Goal: Complete application form

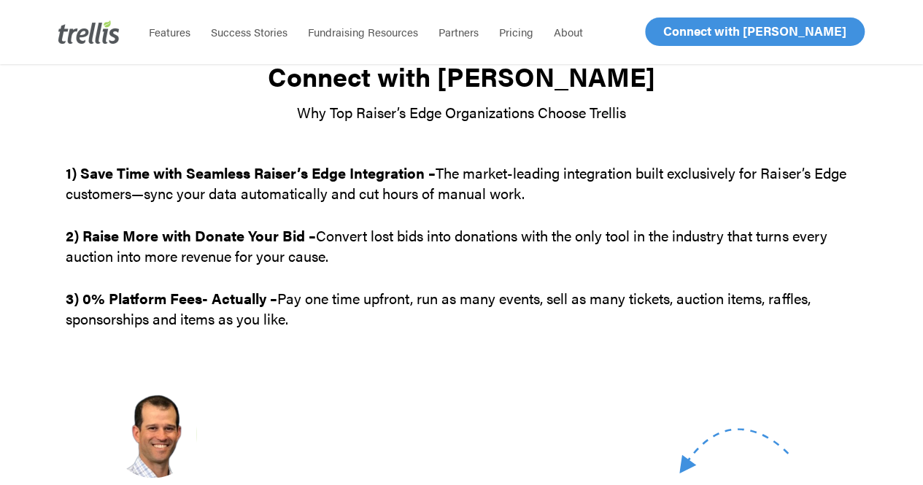
scroll to position [49, 0]
click at [506, 31] on span "Pricing" at bounding box center [516, 31] width 34 height 15
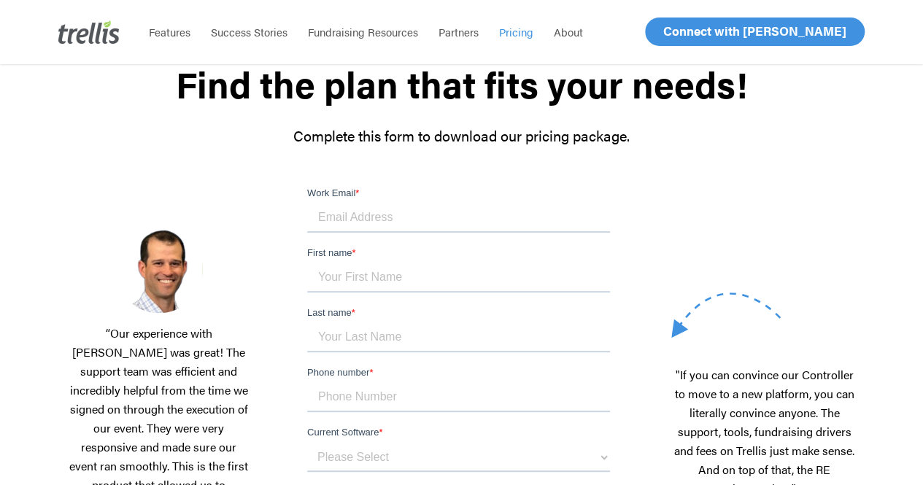
scroll to position [135, 0]
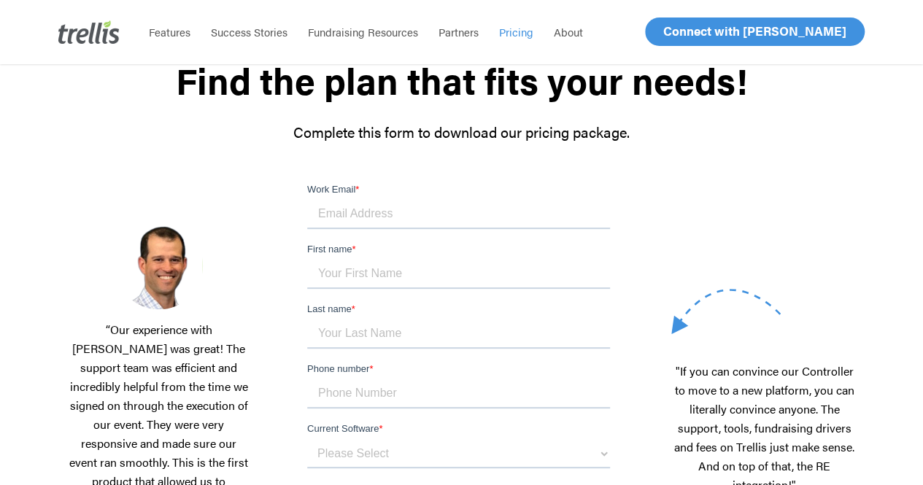
click at [376, 211] on input "Work Email *" at bounding box center [458, 214] width 303 height 29
type input "[PERSON_NAME][EMAIL_ADDRESS][PERSON_NAME][DOMAIN_NAME]"
click at [374, 285] on input "First name *" at bounding box center [458, 274] width 303 height 29
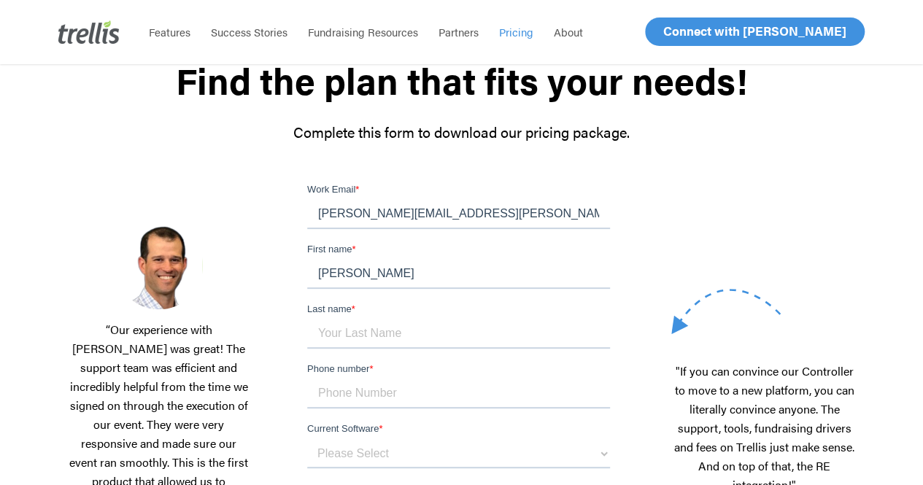
type input "Jamey"
click at [509, 320] on input "Last name *" at bounding box center [458, 334] width 303 height 29
type input "Howe"
click at [420, 379] on input "Phone number *" at bounding box center [458, 393] width 303 height 29
type input "(407)252-8401"
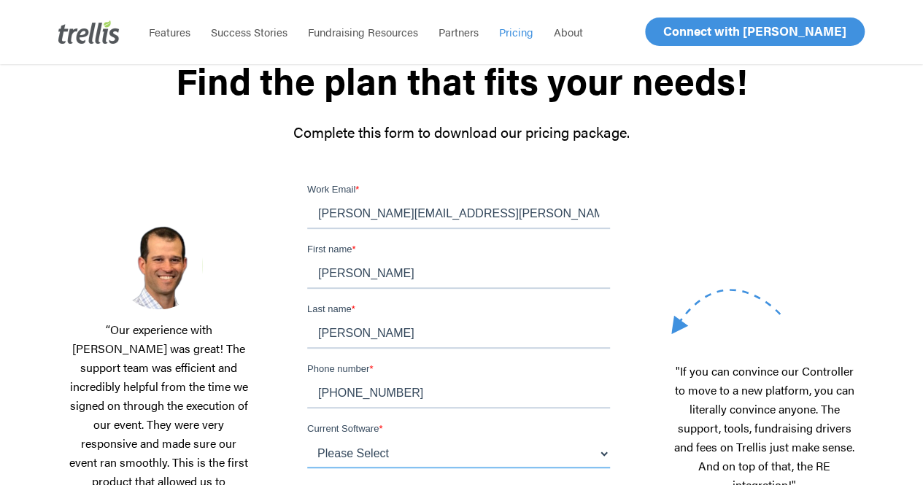
click at [402, 439] on select "Please Select OneCause Givesmart GreaterGiving Givergy Other" at bounding box center [458, 453] width 303 height 29
select select "Other"
click at [307, 439] on select "Please Select OneCause Givesmart GreaterGiving Givergy Other" at bounding box center [458, 453] width 303 height 29
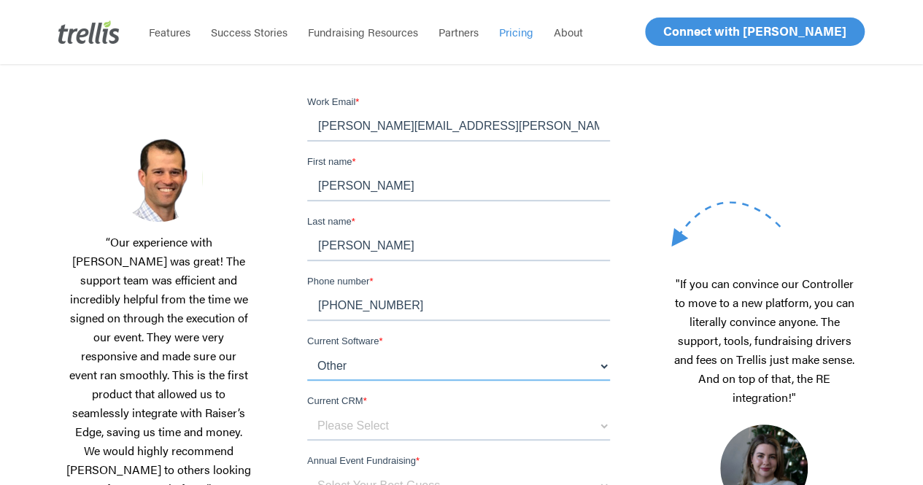
scroll to position [272, 0]
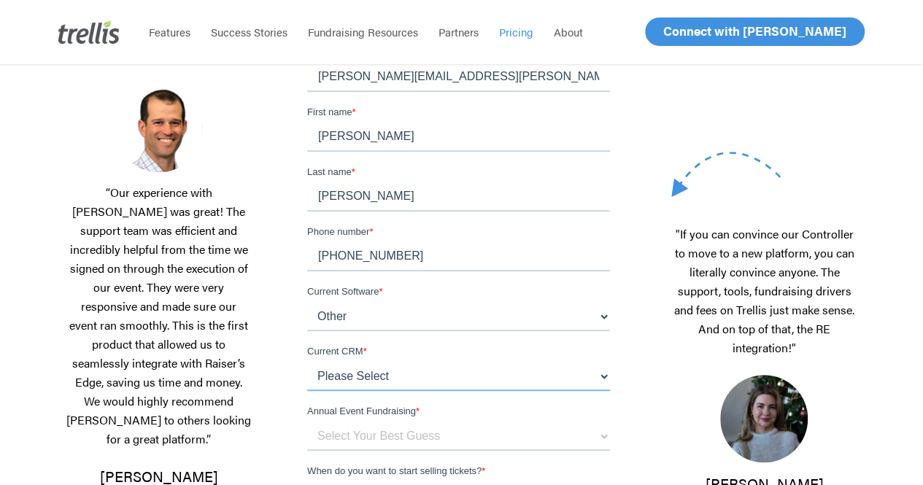
click at [382, 362] on select "Please Select Blackbaud Raiser's Edge Salesforce Donor Perfect Veracross Virtuo…" at bounding box center [458, 376] width 303 height 29
select select "Blackbaud Raiser's Edge"
click at [307, 362] on select "Please Select Blackbaud Raiser's Edge Salesforce Donor Perfect Veracross Virtuo…" at bounding box center [458, 376] width 303 height 29
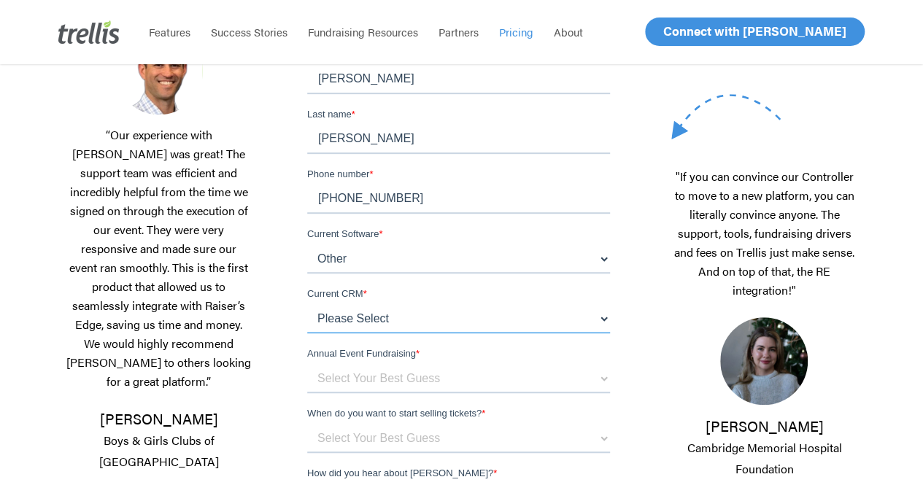
scroll to position [331, 0]
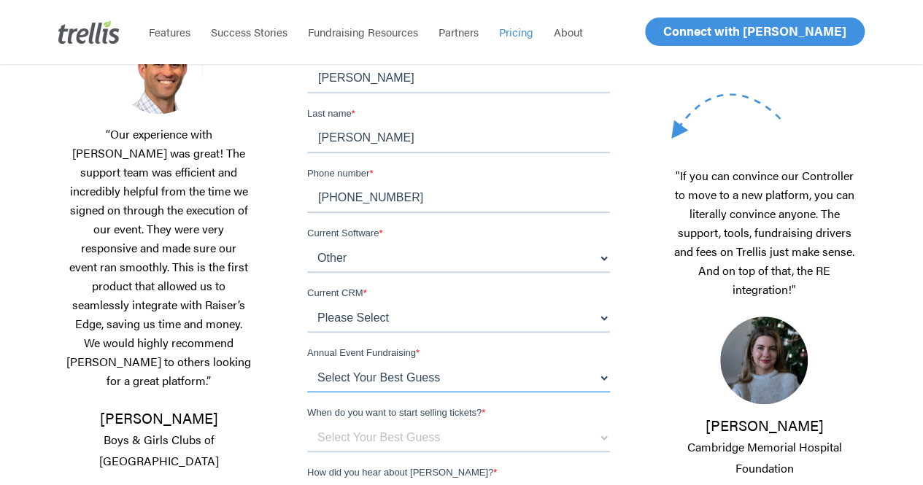
click at [371, 363] on select "Select Your Best Guess below $150k per year $150k - $500k $500k+" at bounding box center [458, 377] width 303 height 29
select select "$500k+"
click at [307, 363] on select "Select Your Best Guess below $150k per year $150k - $500k $500k+" at bounding box center [458, 377] width 303 height 29
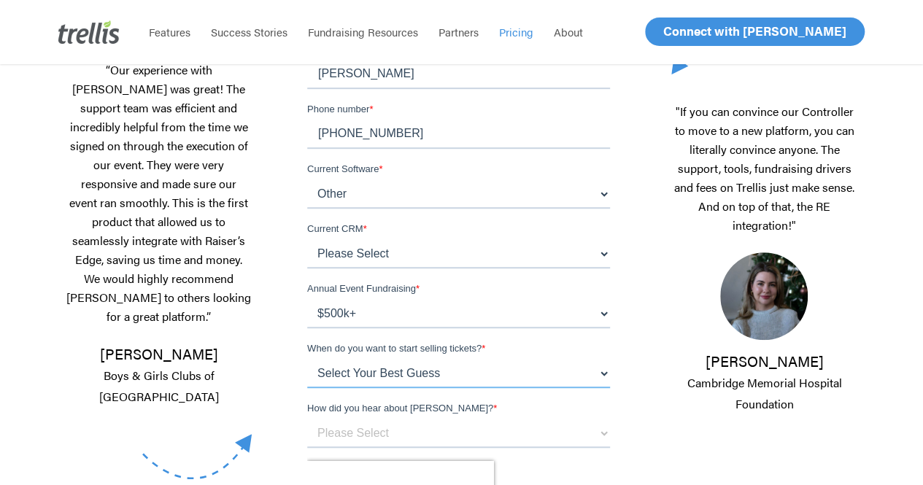
click at [381, 359] on select "Select Your Best Guess Unsure 1 - 3 months 3 - 6 months 6 months + Immediately" at bounding box center [458, 373] width 303 height 29
select select "1 - 3 months"
click at [307, 376] on select "Select Your Best Guess Unsure 1 - 3 months 3 - 6 months 6 months + Immediately" at bounding box center [458, 373] width 303 height 29
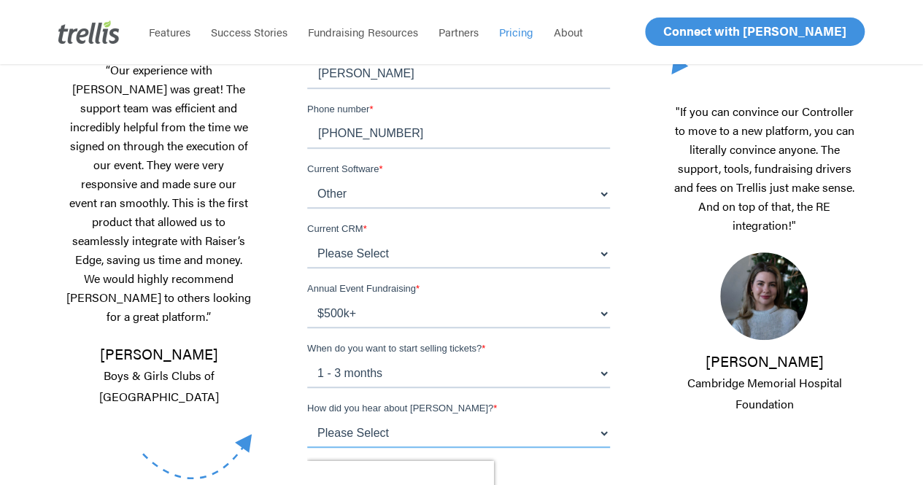
click at [363, 419] on select "Please Select Referral From a Friend Attended an Event that Used Trellis Blackb…" at bounding box center [458, 433] width 303 height 29
select select "Referral from Partner"
click at [307, 436] on select "Please Select Referral From a Friend Attended an Event that Used Trellis Blackb…" at bounding box center [458, 433] width 303 height 29
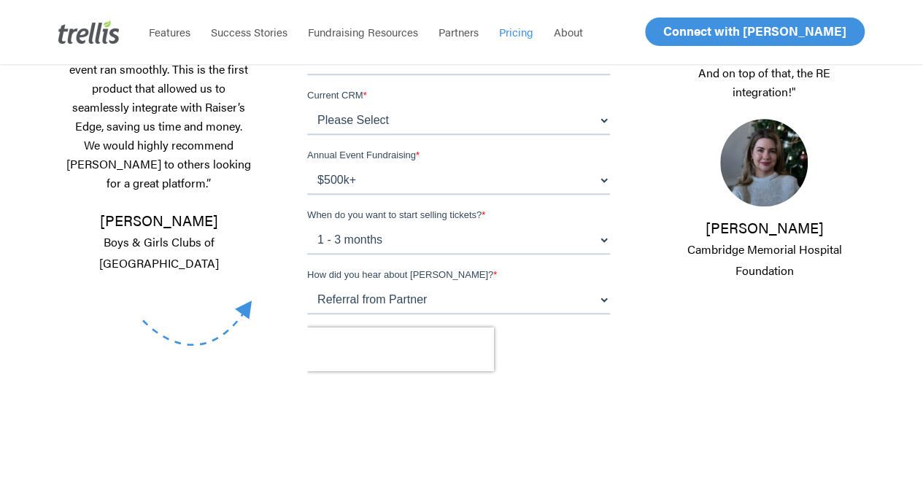
click at [404, 397] on input "Send Me a Copy!" at bounding box center [461, 415] width 183 height 37
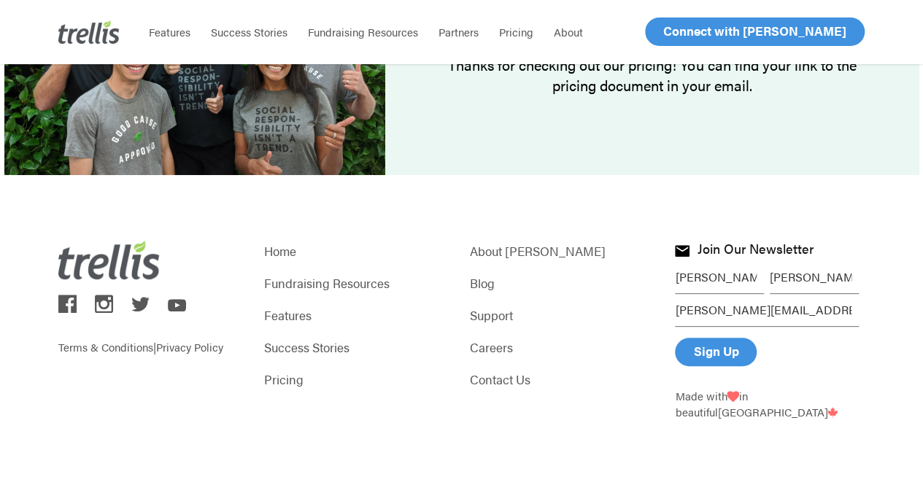
scroll to position [179, 0]
